Goal: Task Accomplishment & Management: Manage account settings

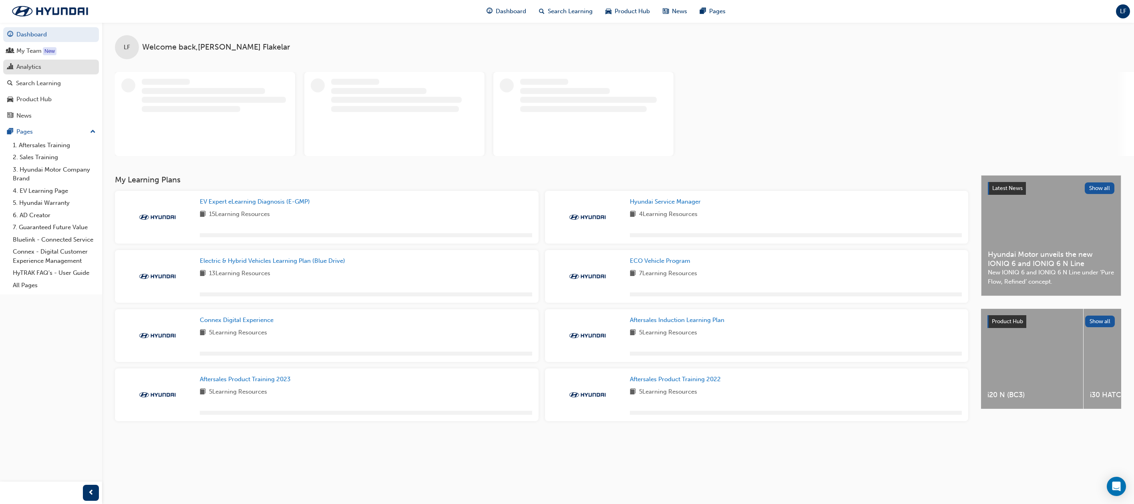
click at [35, 65] on div "Analytics" at bounding box center [28, 66] width 25 height 9
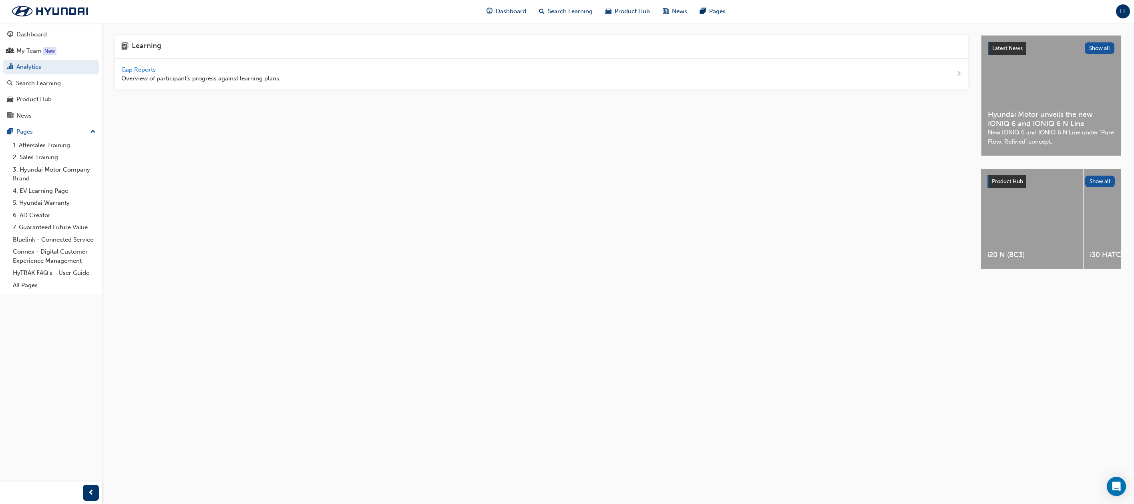
click at [140, 67] on span "Gap Reports" at bounding box center [139, 69] width 36 height 7
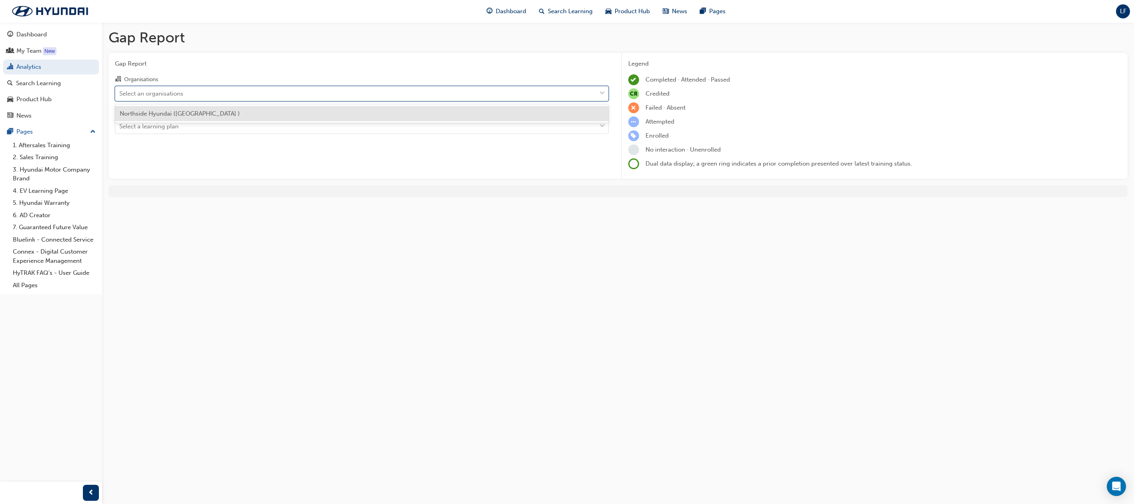
click at [169, 97] on div "Select an organisations" at bounding box center [151, 93] width 64 height 9
click at [120, 96] on input "Organisations option Northside Hyundai (Nundah ) focused, 1 of 1. 1 result avai…" at bounding box center [119, 93] width 1 height 7
click at [169, 114] on span "Northside Hyundai ([GEOGRAPHIC_DATA] )" at bounding box center [180, 113] width 120 height 7
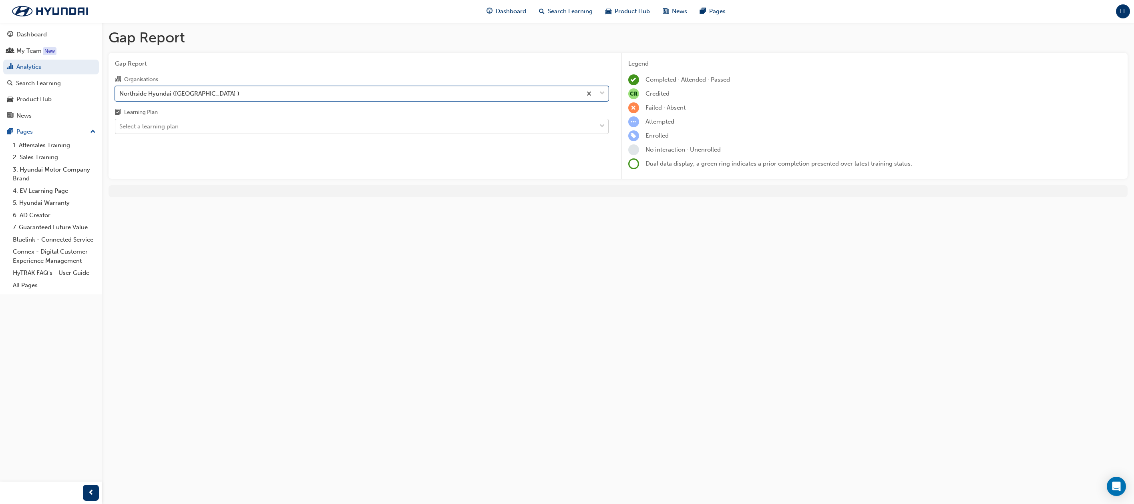
click at [169, 125] on div "Select a learning plan" at bounding box center [148, 126] width 59 height 9
click at [120, 125] on input "Learning Plan Select a learning plan" at bounding box center [119, 126] width 1 height 7
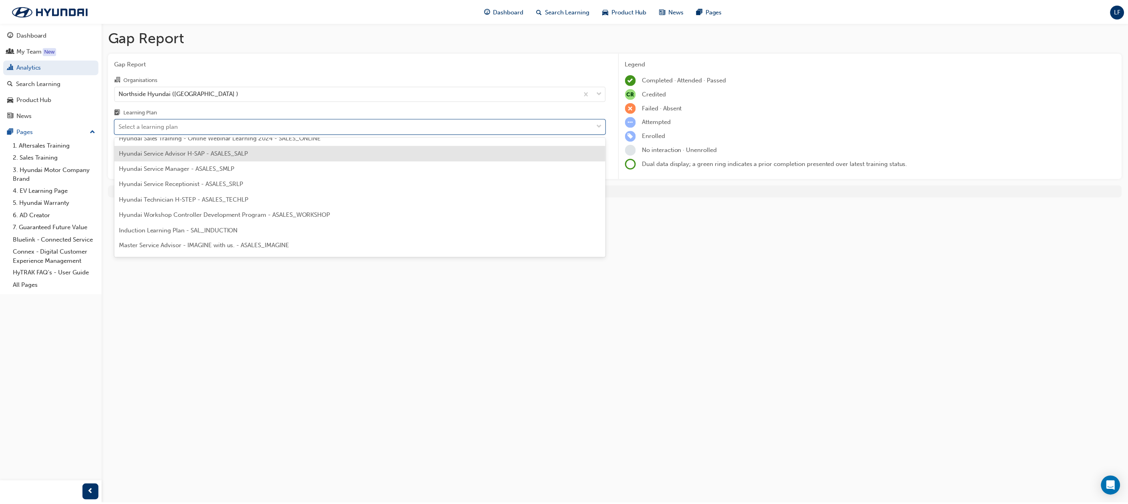
scroll to position [240, 0]
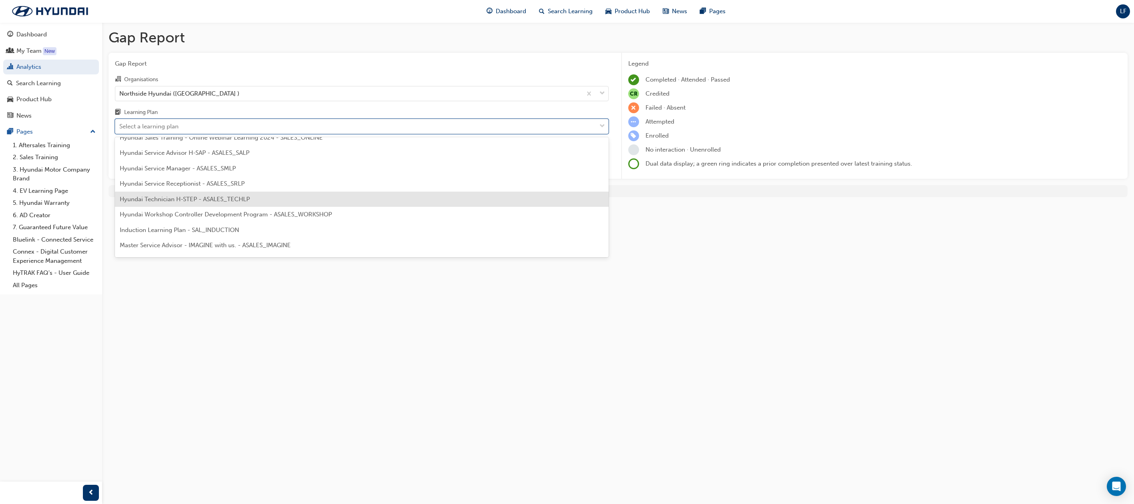
click at [166, 201] on span "Hyundai Technician H-STEP - ASALES_TECHLP" at bounding box center [185, 199] width 130 height 7
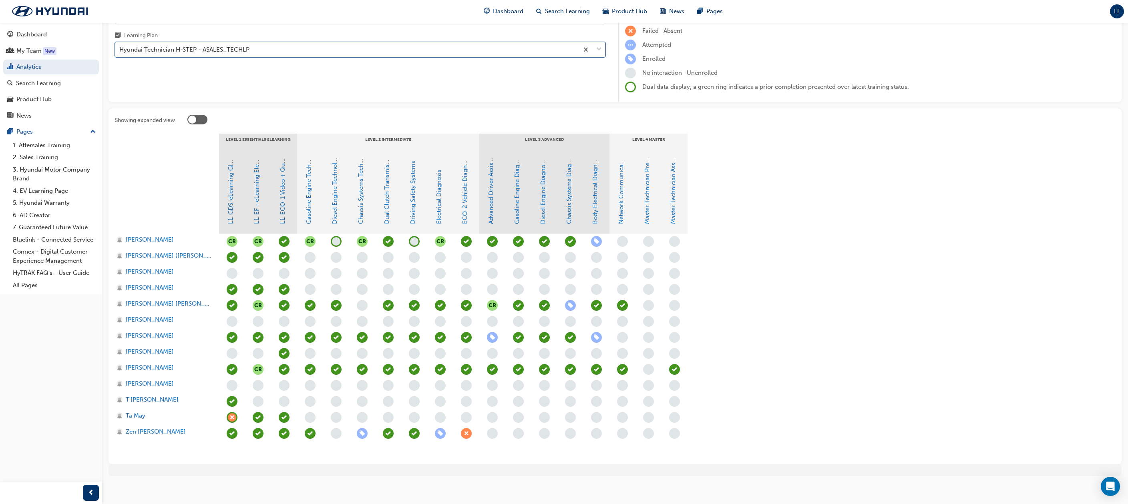
scroll to position [80, 0]
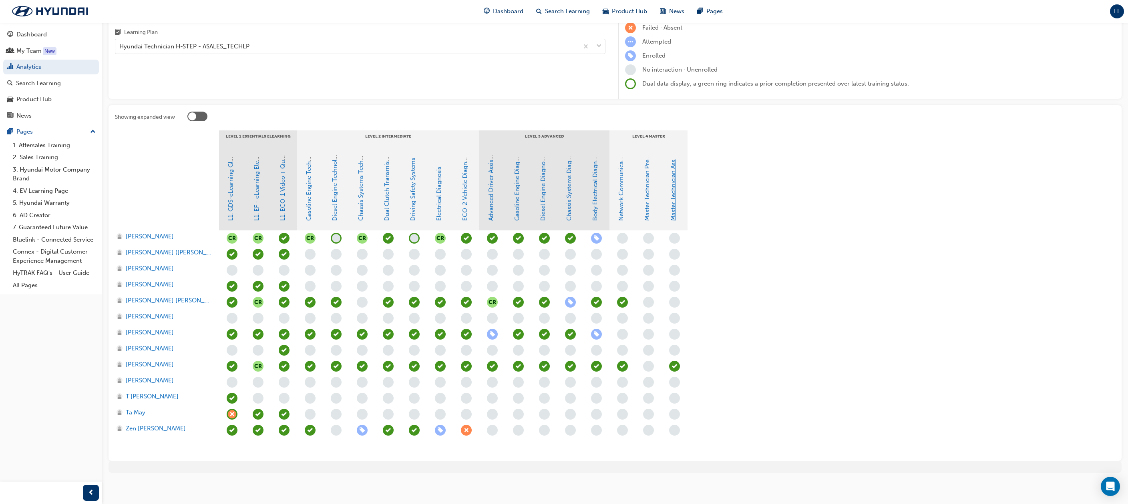
click at [670, 196] on link "Master Technician Assessment" at bounding box center [672, 178] width 7 height 84
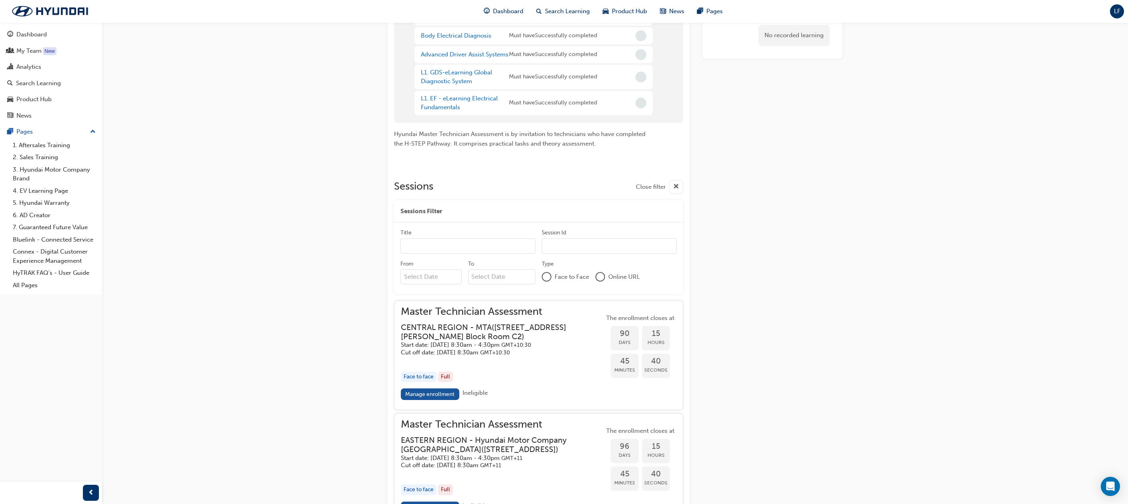
scroll to position [83, 0]
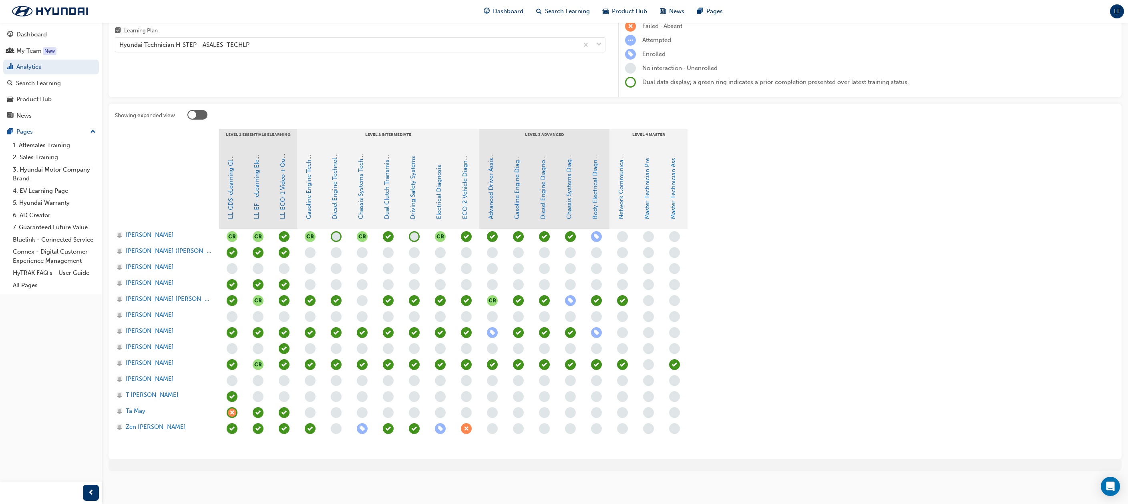
scroll to position [80, 0]
click at [643, 199] on link "Master Technician Pre-Qualifier" at bounding box center [646, 176] width 7 height 88
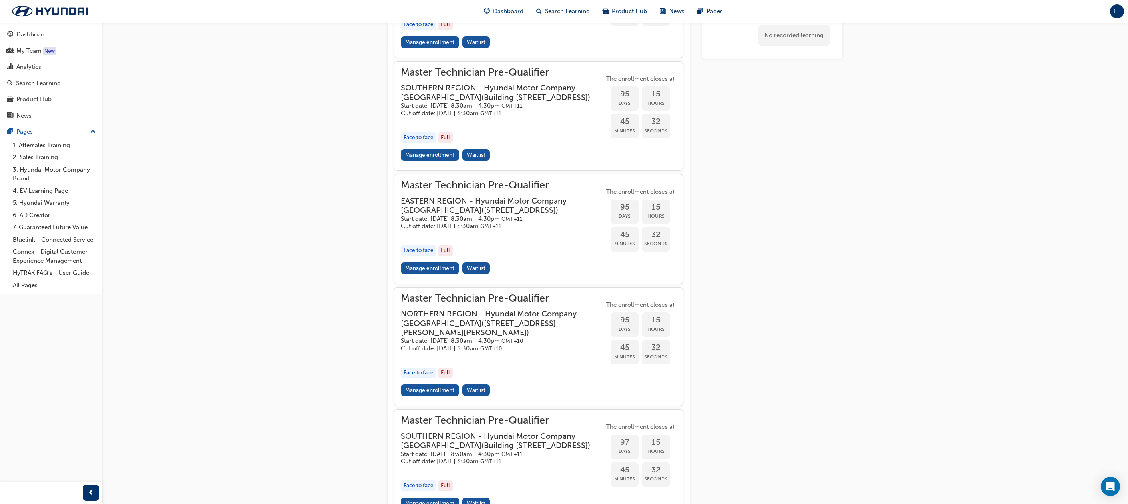
scroll to position [560, 0]
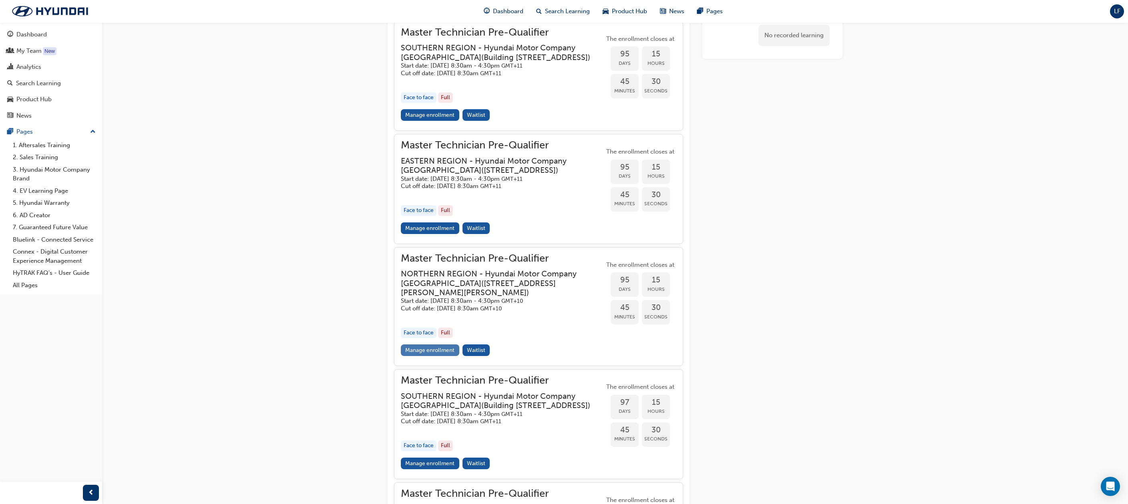
click at [439, 356] on link "Manage enrollment" at bounding box center [430, 351] width 58 height 12
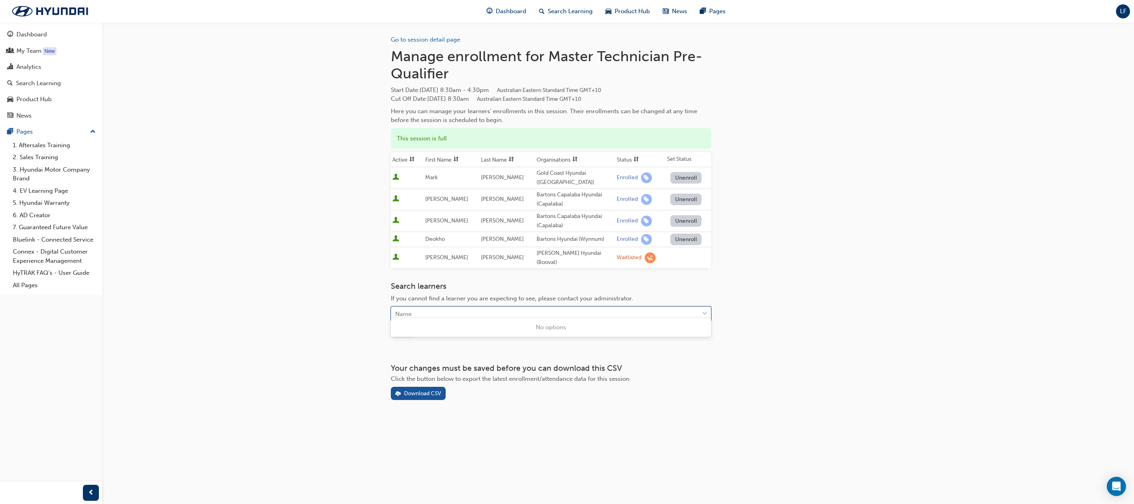
click at [444, 307] on div "Name" at bounding box center [544, 314] width 307 height 14
type input "jo"
click at [435, 341] on span "[PERSON_NAME] [PERSON_NAME] - Northside Hyundai (Nundah )" at bounding box center [487, 342] width 185 height 7
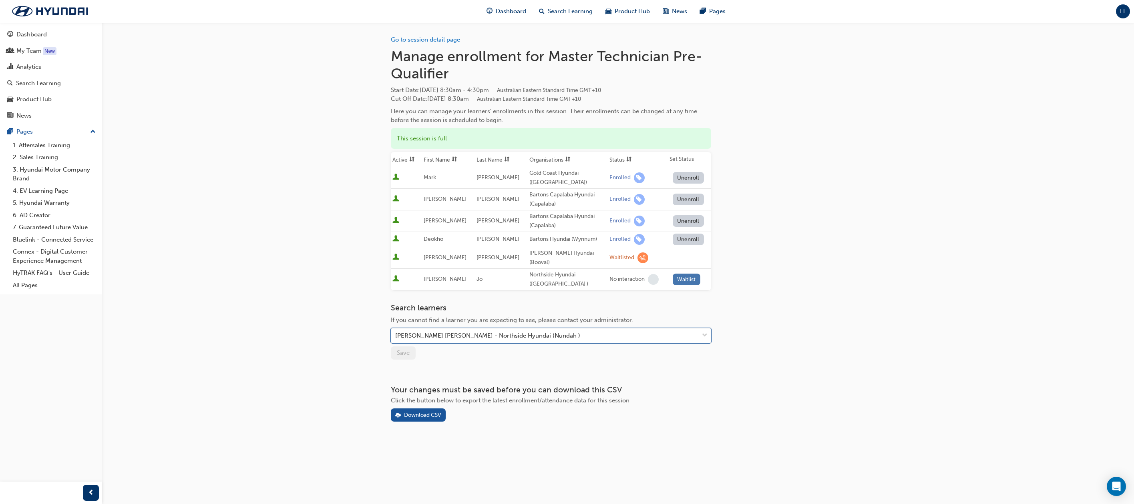
click at [693, 274] on button "Waitlist" at bounding box center [686, 280] width 28 height 12
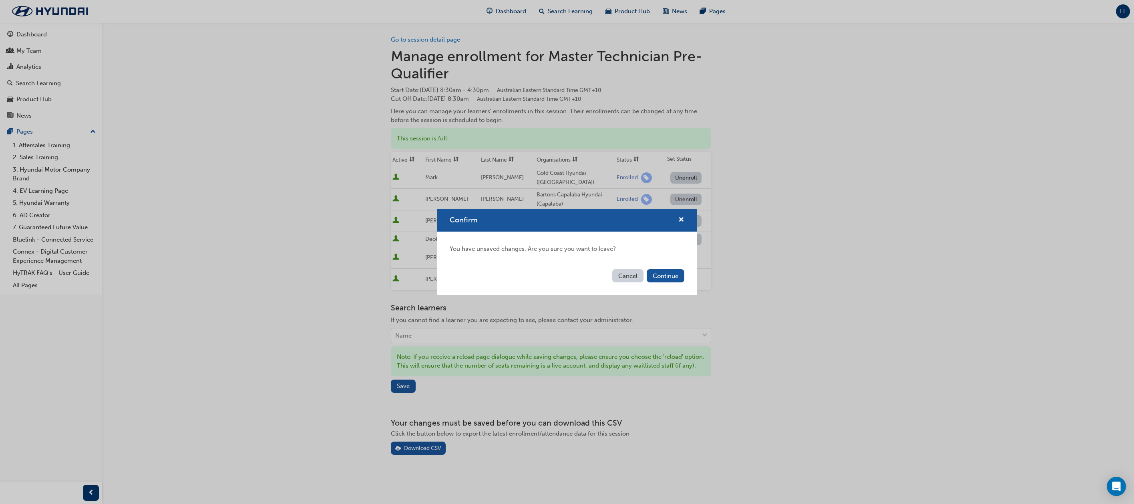
click at [621, 275] on button "Cancel" at bounding box center [627, 275] width 31 height 13
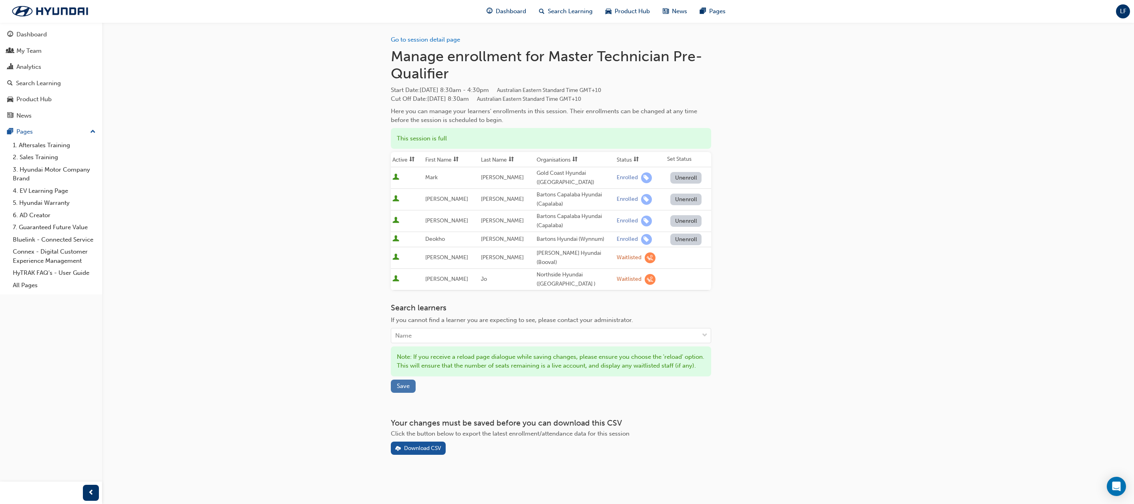
click at [401, 383] on span "Save" at bounding box center [403, 386] width 13 height 7
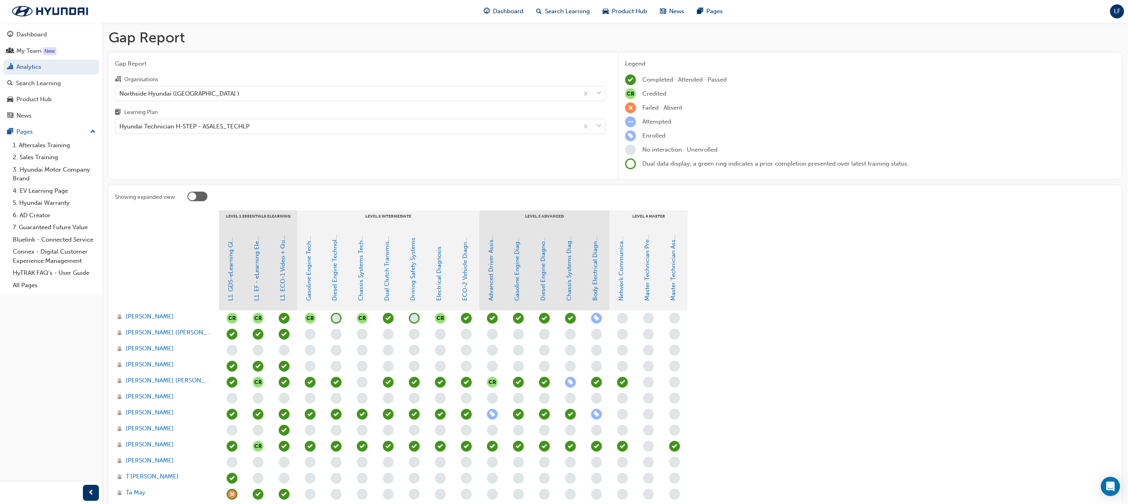
scroll to position [80, 0]
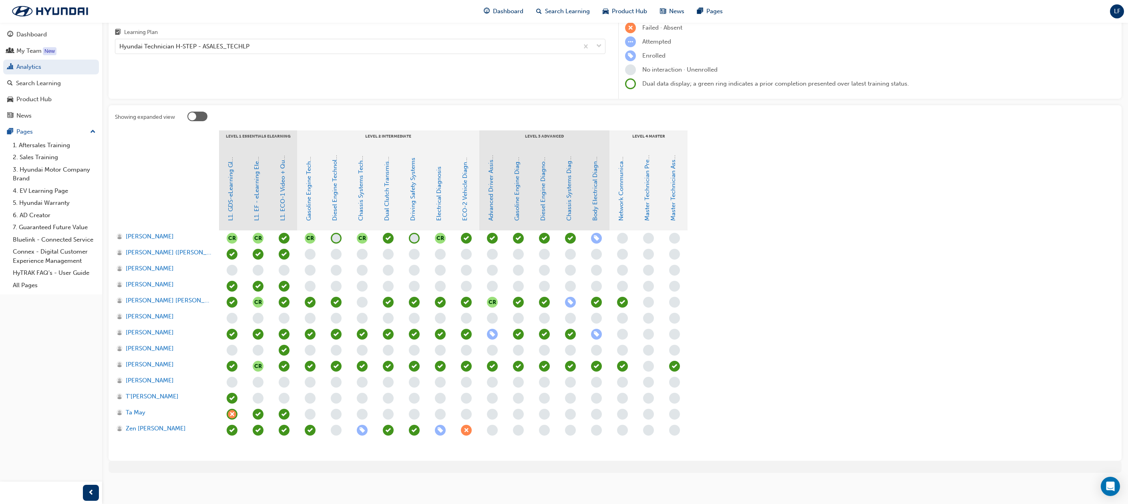
click at [675, 300] on span "learningRecordVerb_NONE-icon" at bounding box center [674, 302] width 11 height 11
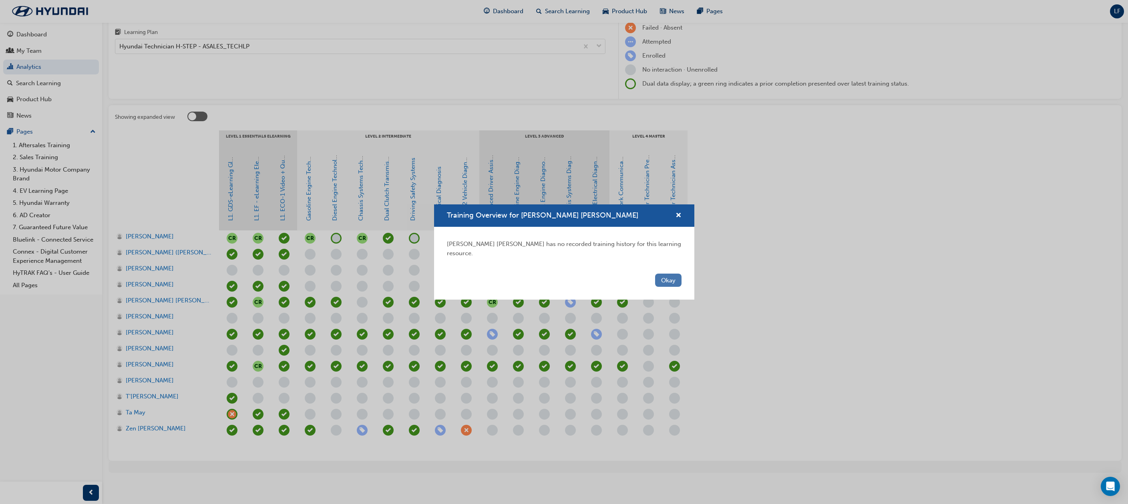
click at [664, 279] on button "Okay" at bounding box center [668, 280] width 26 height 13
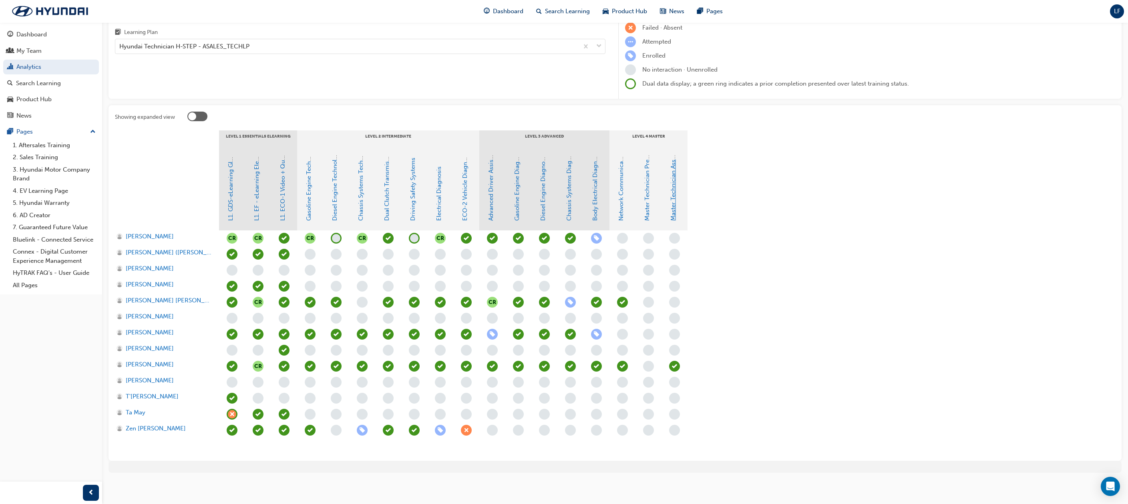
click at [676, 188] on link "Master Technician Assessment" at bounding box center [672, 178] width 7 height 84
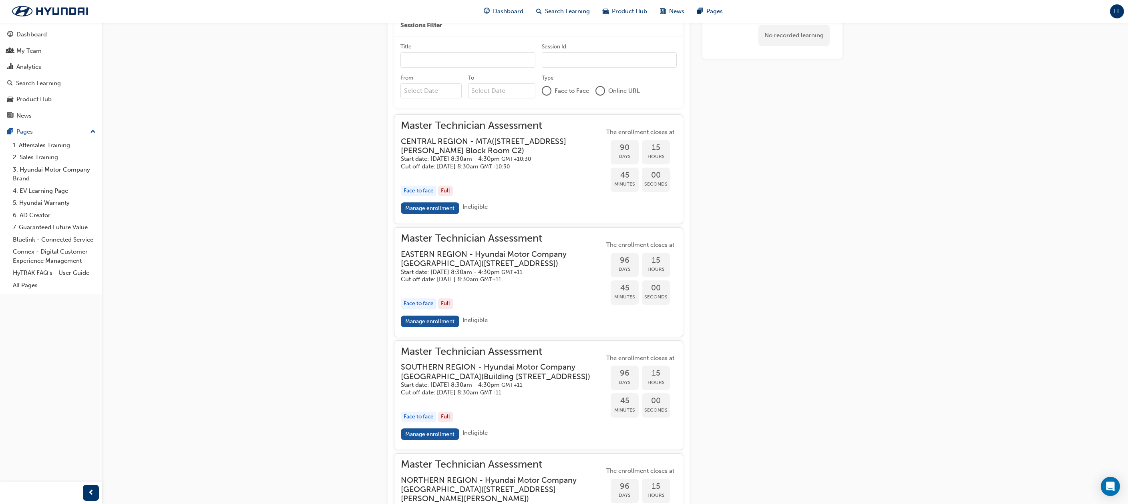
scroll to position [557, 0]
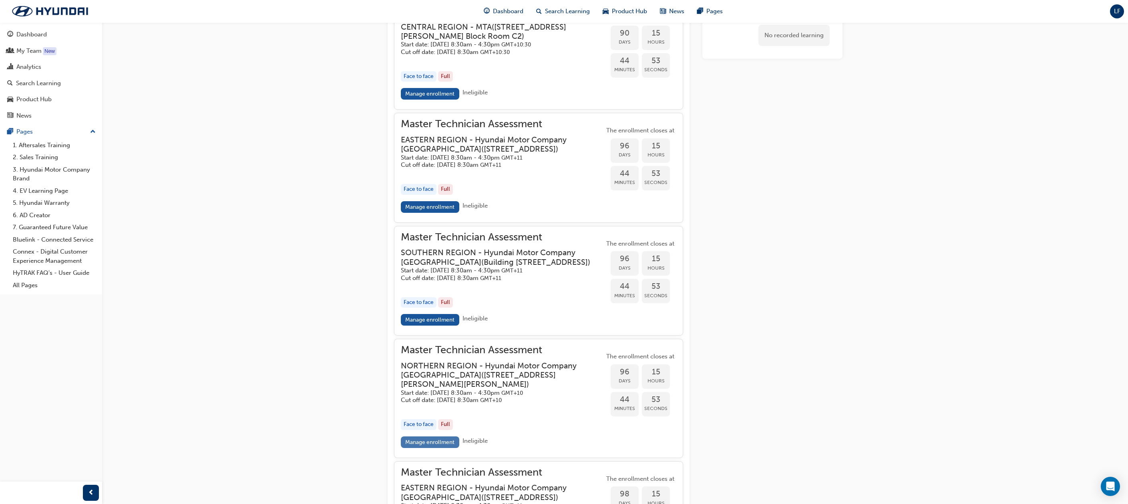
click at [437, 448] on link "Manage enrollment" at bounding box center [430, 443] width 58 height 12
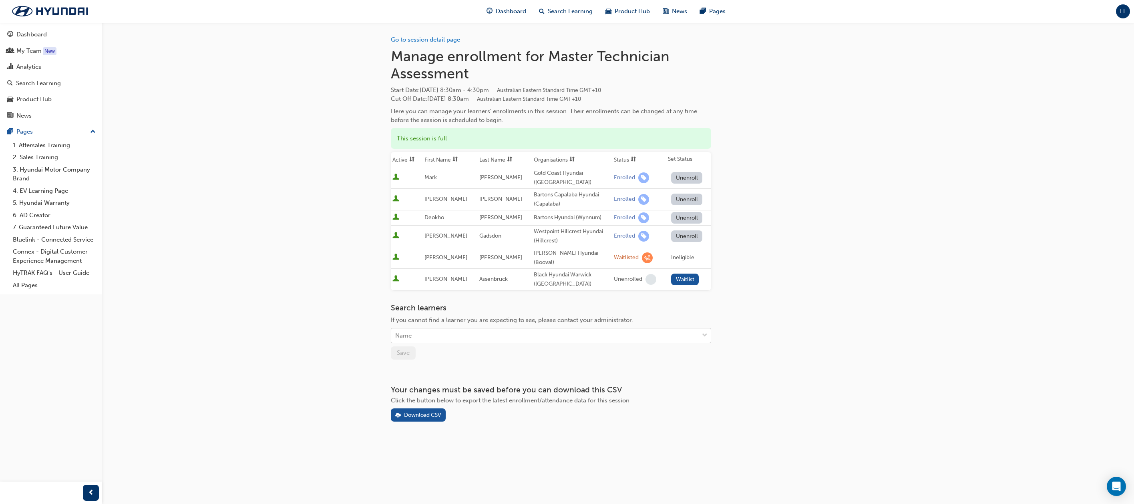
click at [465, 330] on div "Name" at bounding box center [544, 336] width 307 height 14
click at [452, 368] on div "[PERSON_NAME] [PERSON_NAME] - Northside Hyundai (Nundah )" at bounding box center [551, 365] width 320 height 16
